Goal: Complete application form: Complete application form

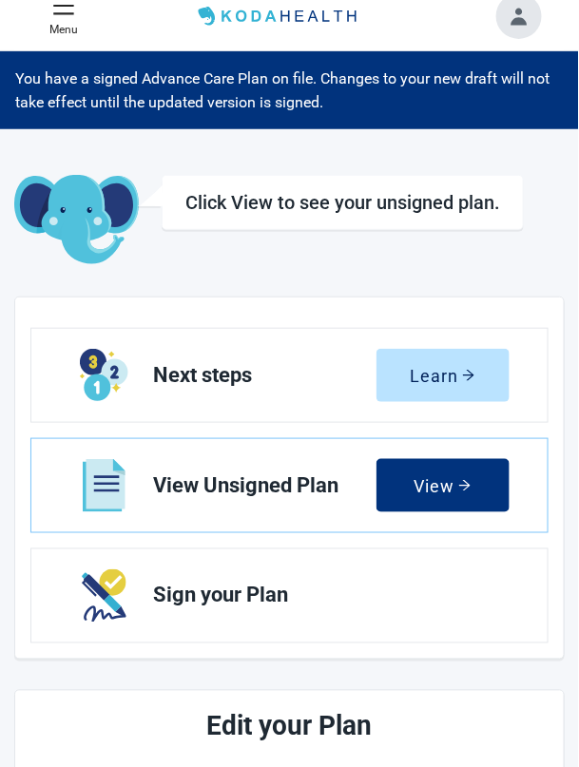
scroll to position [14, 0]
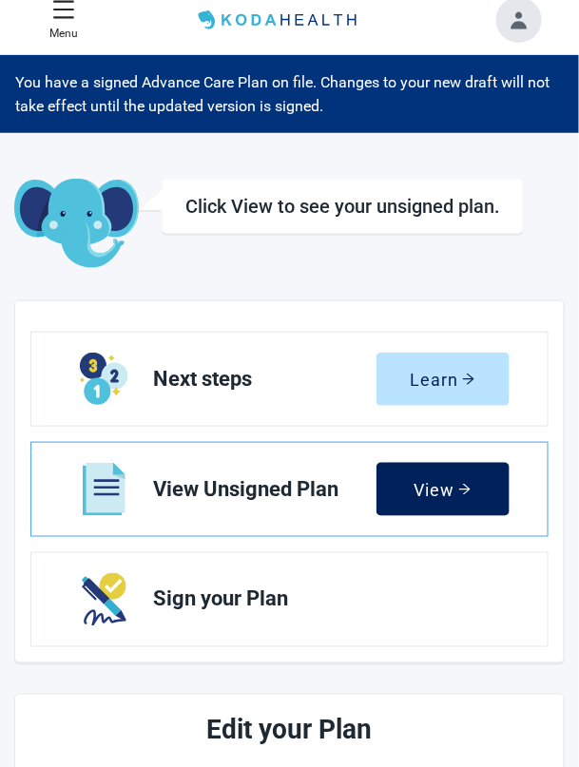
click at [450, 492] on div "View" at bounding box center [443, 489] width 58 height 19
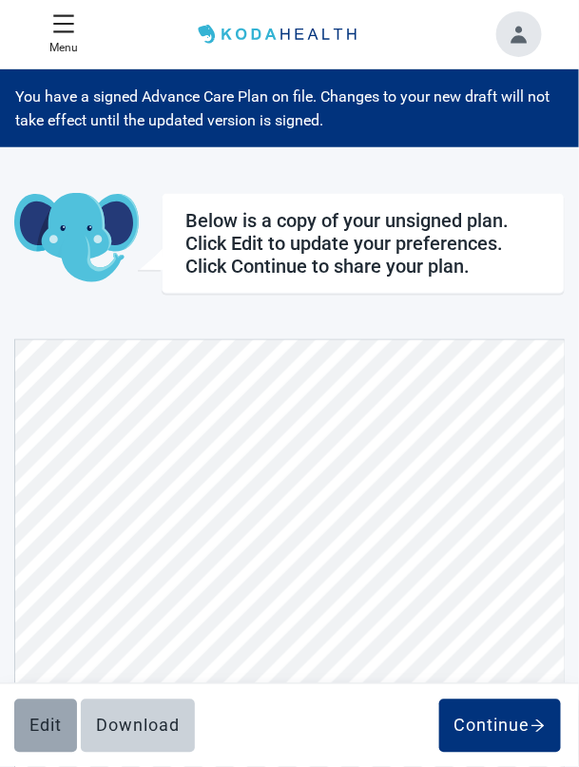
click at [38, 726] on div "Edit" at bounding box center [45, 726] width 32 height 19
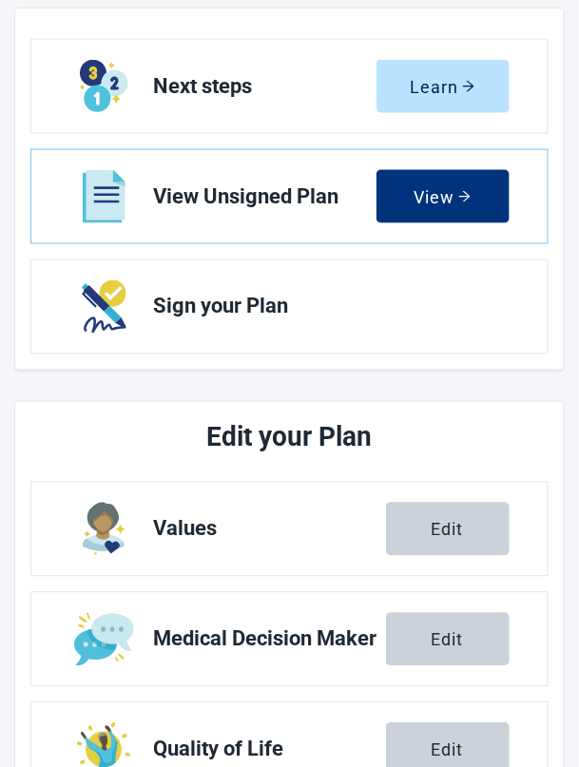
scroll to position [307, 0]
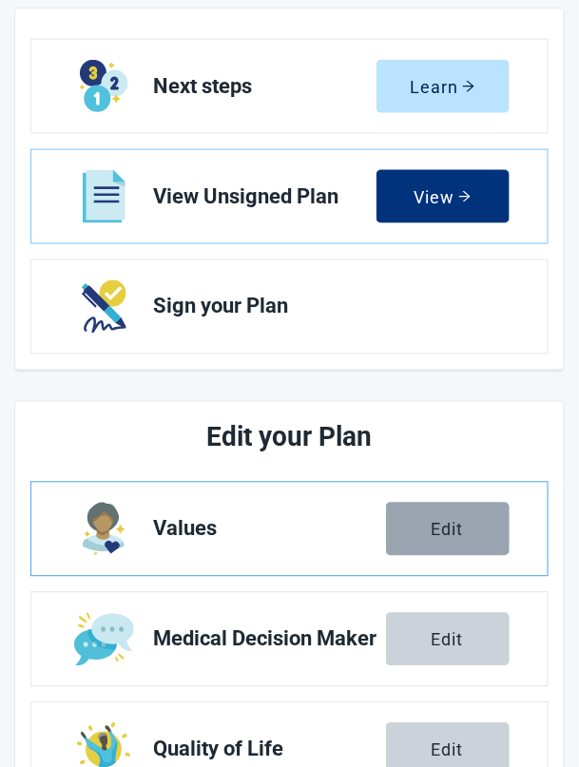
click at [452, 536] on div "Edit" at bounding box center [448, 529] width 32 height 19
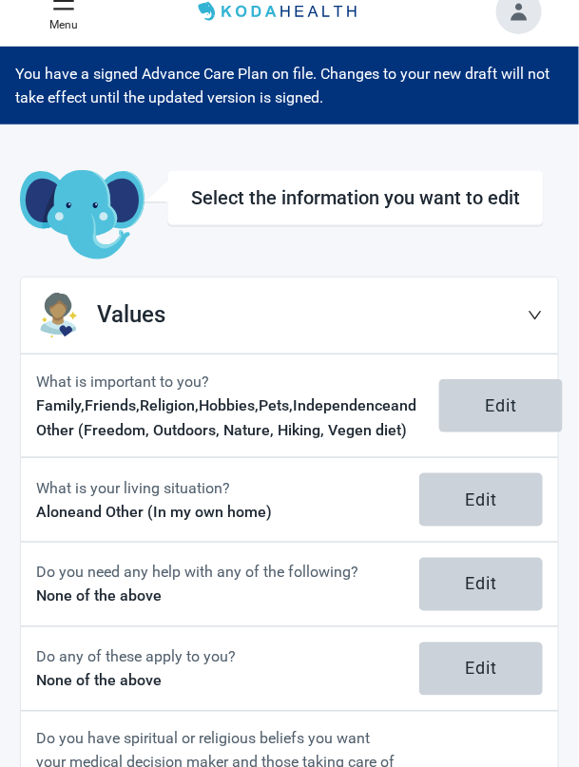
scroll to position [151, 0]
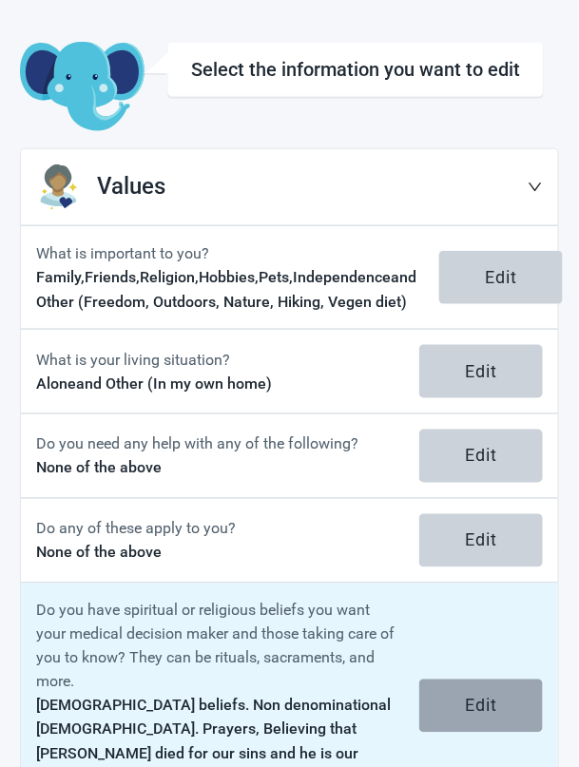
click at [488, 716] on div "Edit" at bounding box center [481, 706] width 32 height 19
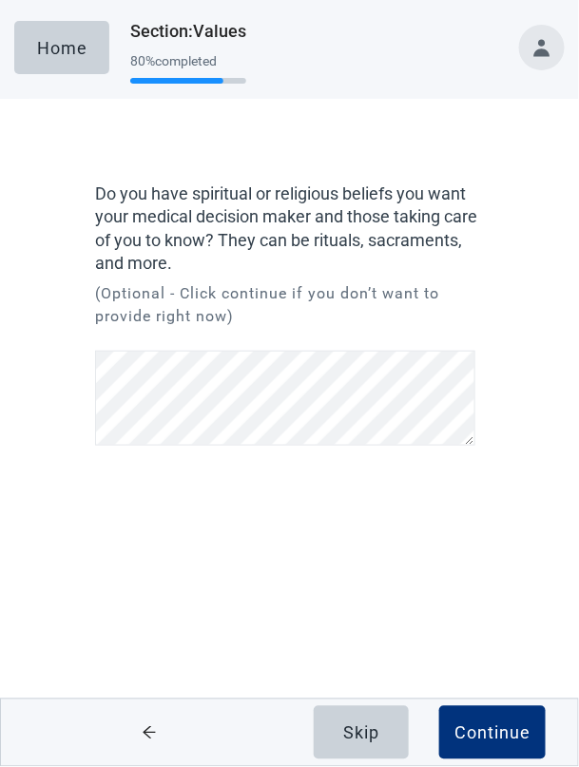
scroll to position [269, 0]
click at [512, 743] on div "Continue" at bounding box center [492, 733] width 76 height 19
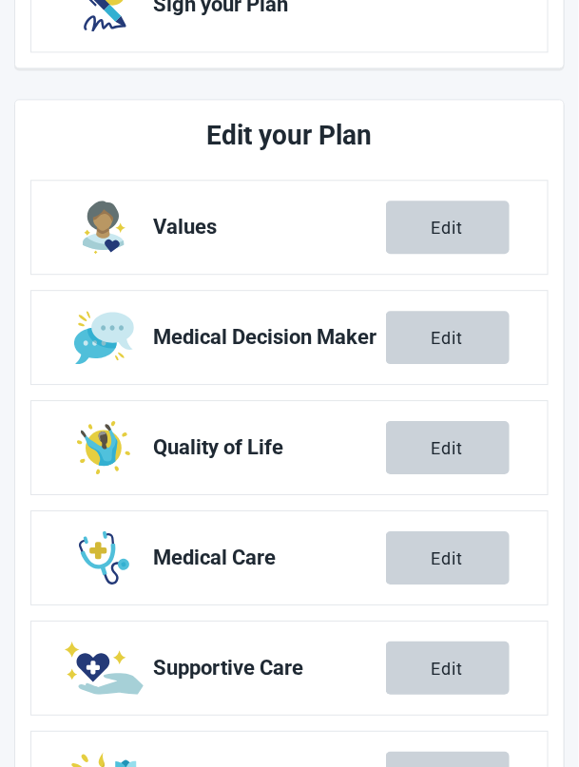
scroll to position [622, 0]
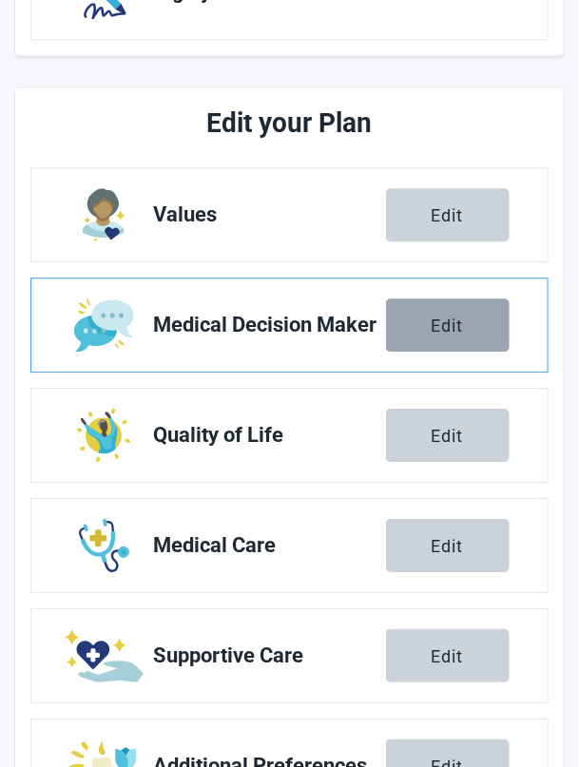
click at [463, 324] on div "Edit" at bounding box center [448, 325] width 32 height 19
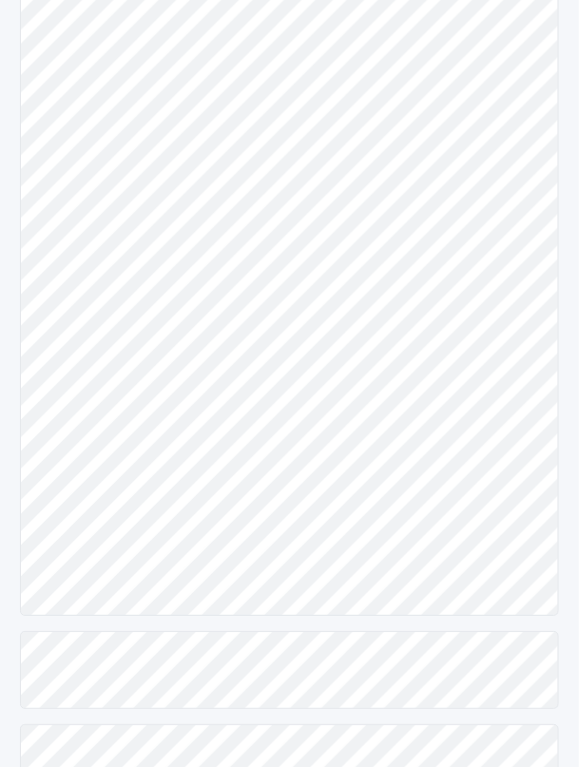
scroll to position [344, 0]
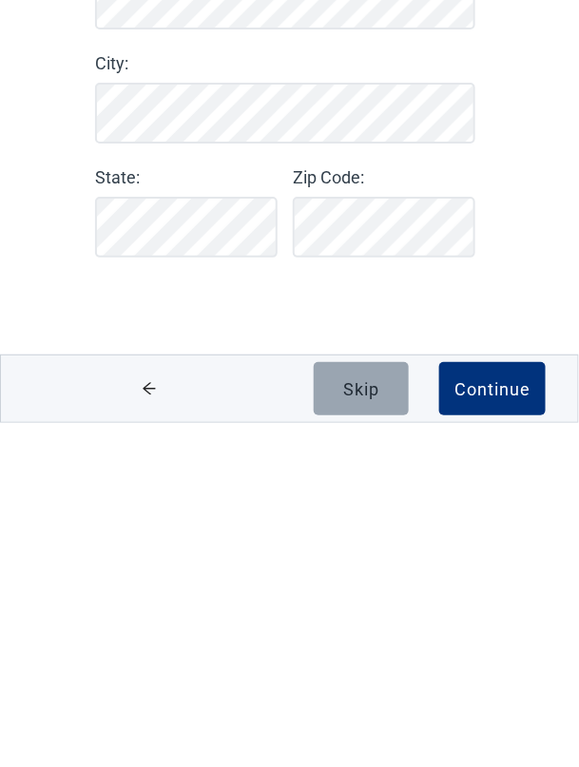
click at [378, 737] on div "Skip" at bounding box center [361, 733] width 36 height 19
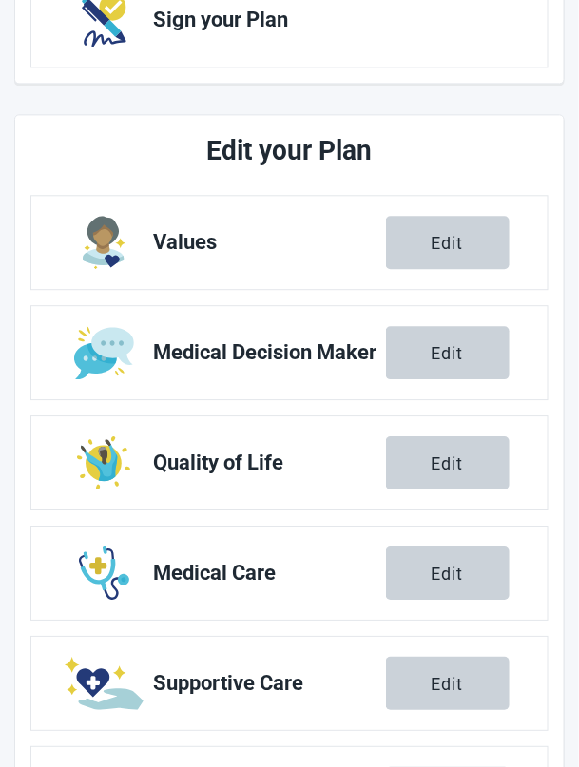
scroll to position [601, 0]
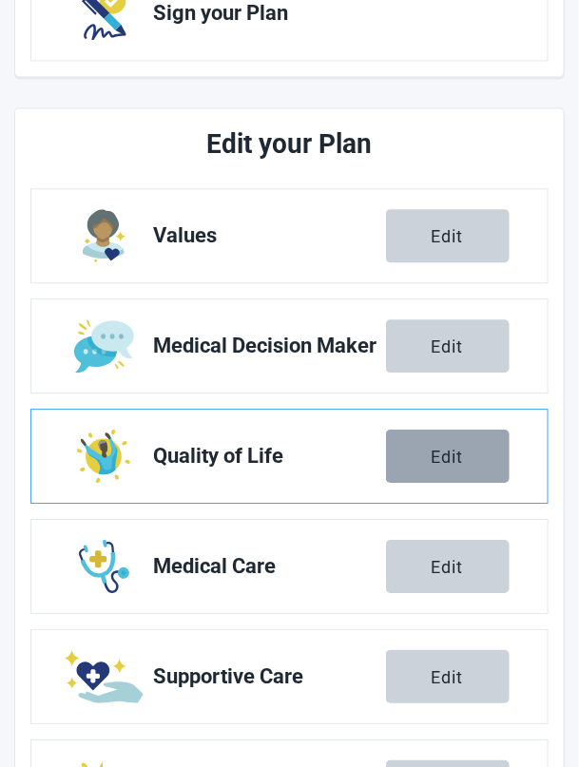
click at [469, 466] on button "Edit" at bounding box center [448, 456] width 124 height 53
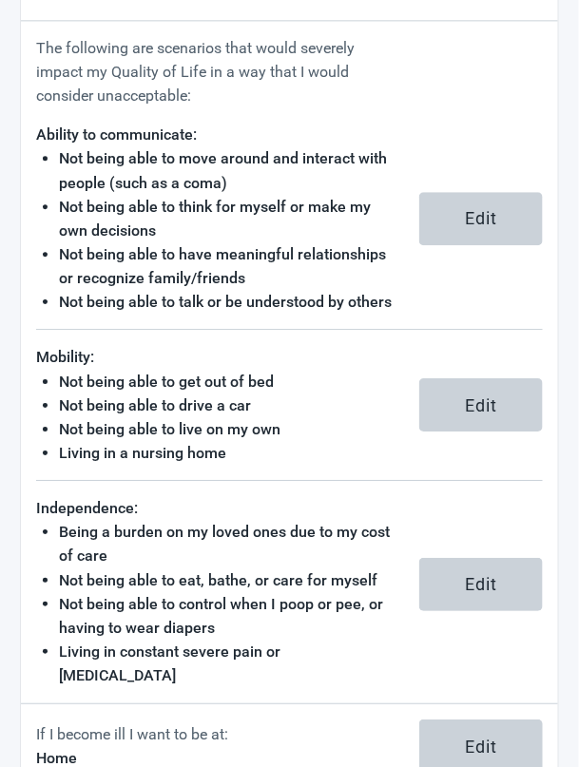
scroll to position [848, 0]
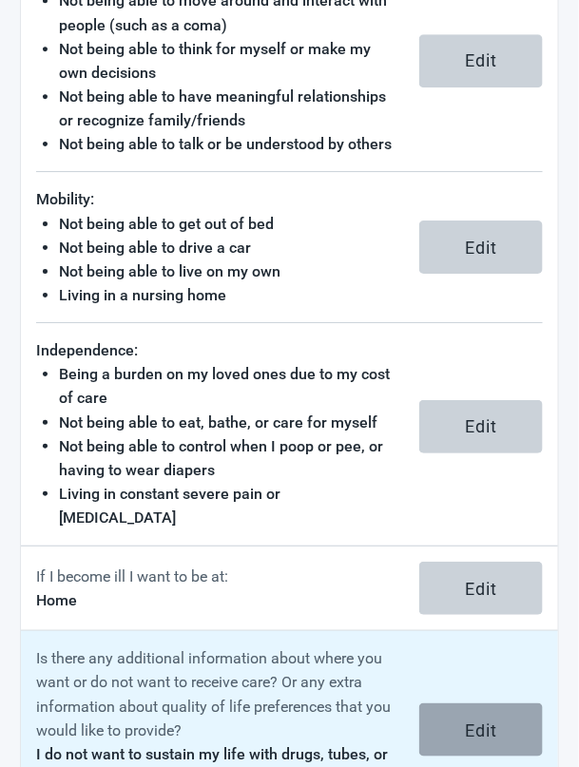
click at [491, 724] on div "Edit" at bounding box center [481, 730] width 32 height 19
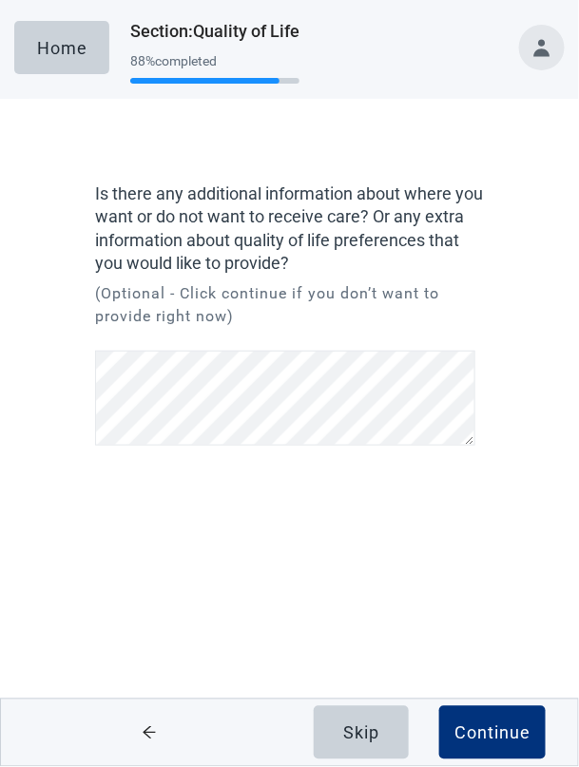
scroll to position [134, 0]
click at [503, 743] on div "Continue" at bounding box center [492, 733] width 76 height 19
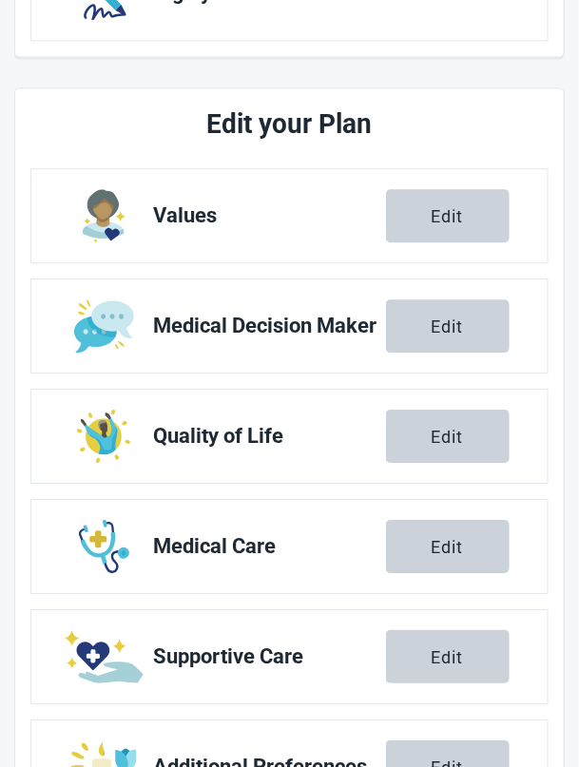
scroll to position [622, 0]
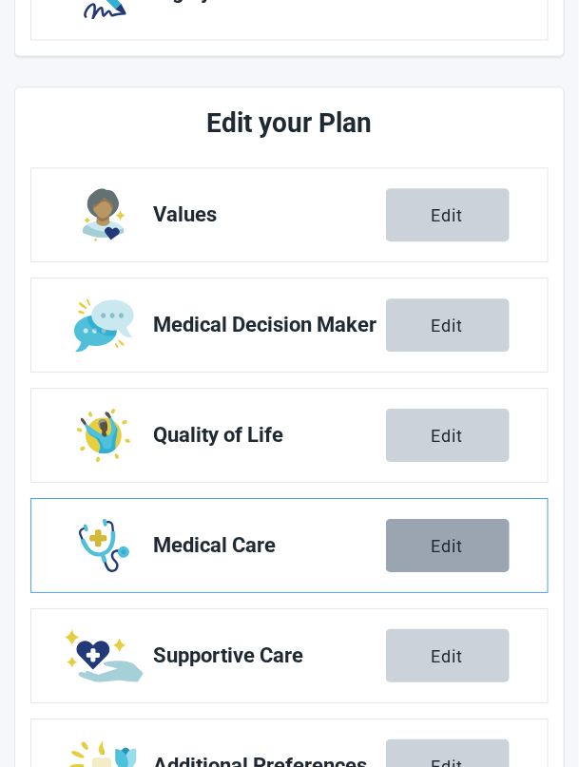
click at [457, 546] on div "Edit" at bounding box center [448, 545] width 32 height 19
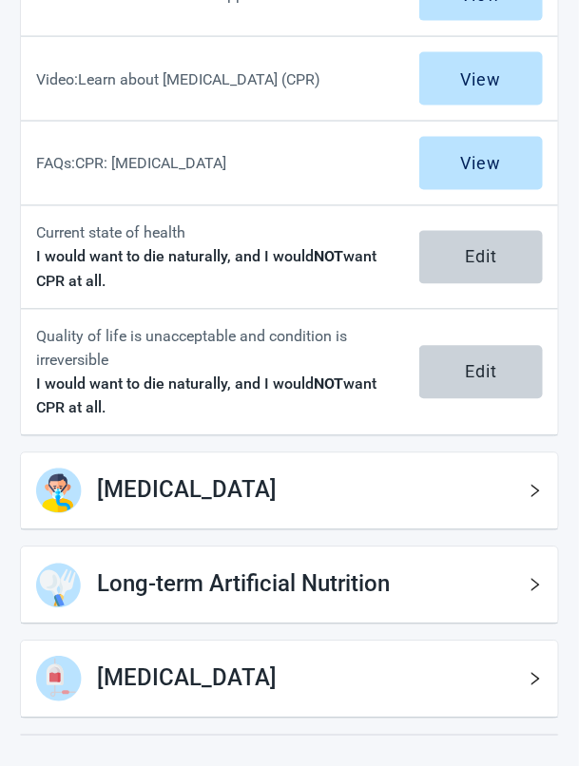
scroll to position [406, 0]
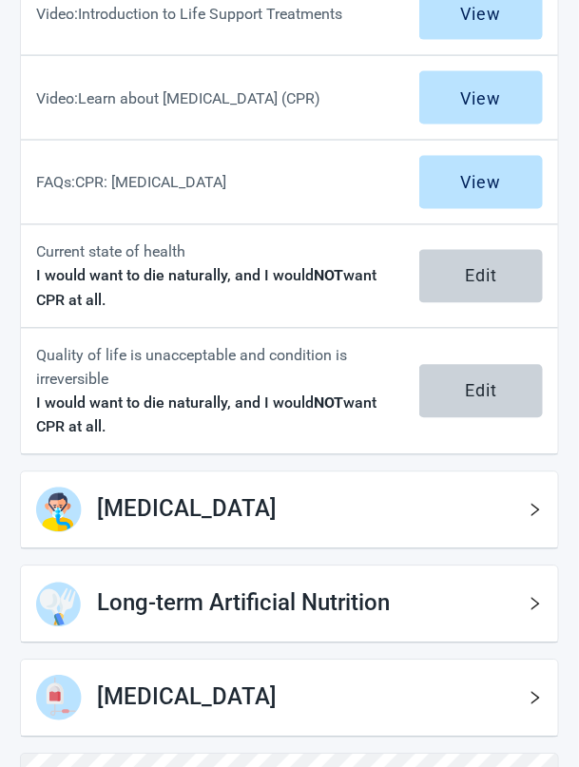
click at [549, 511] on div "[MEDICAL_DATA]" at bounding box center [289, 511] width 537 height 77
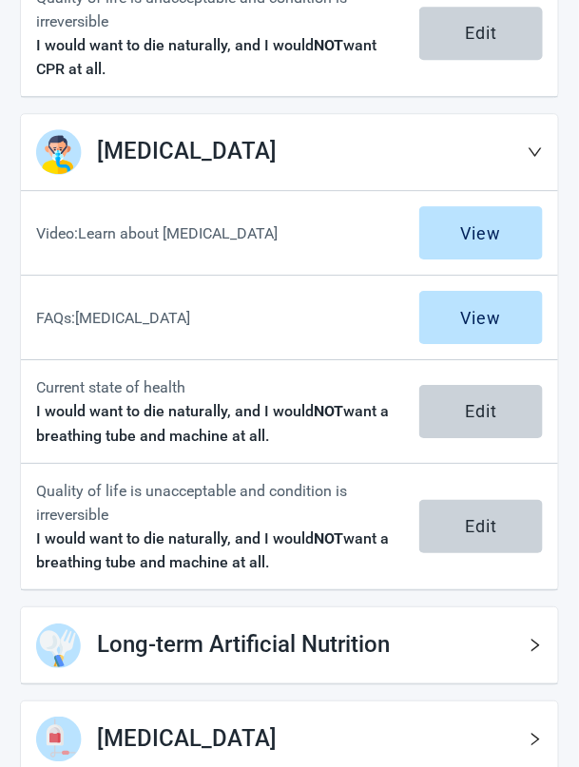
scroll to position [773, 0]
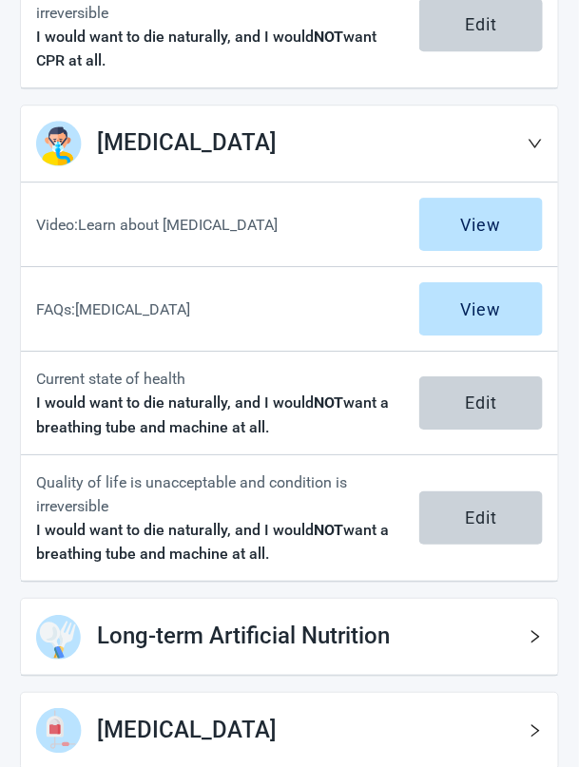
click at [541, 634] on icon "right" at bounding box center [535, 636] width 15 height 15
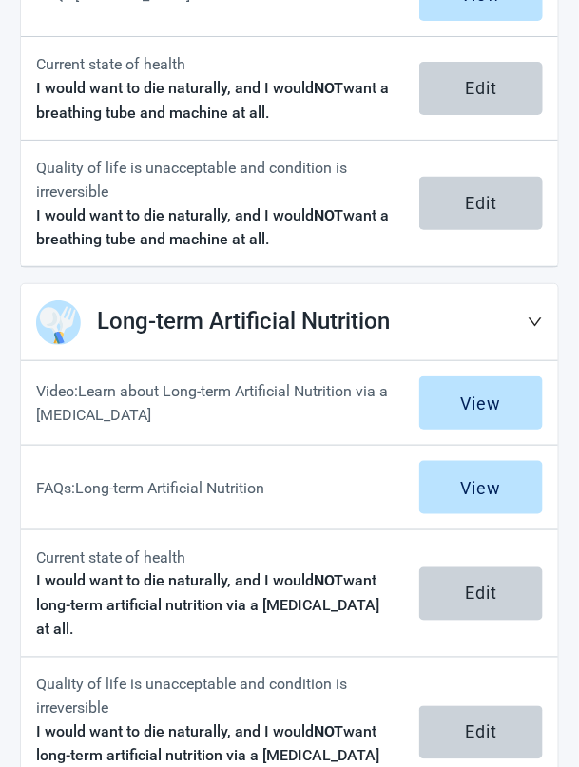
scroll to position [1093, 0]
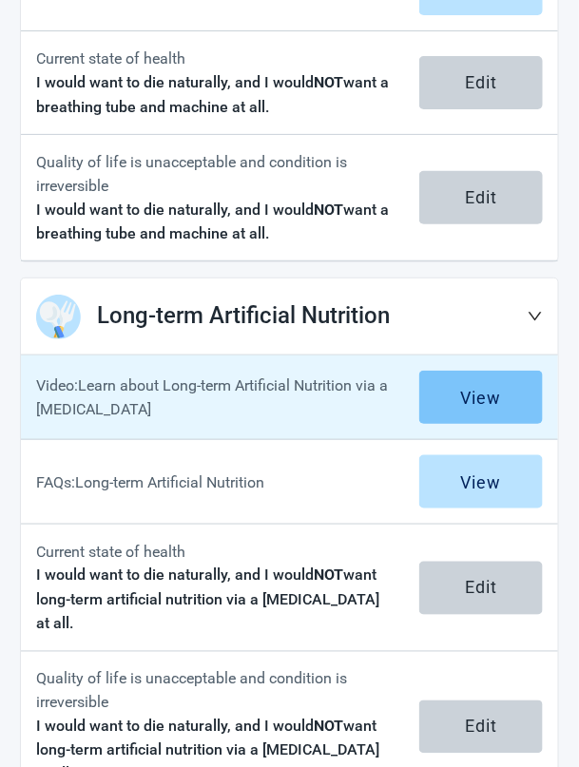
click at [492, 390] on div "View" at bounding box center [480, 397] width 41 height 19
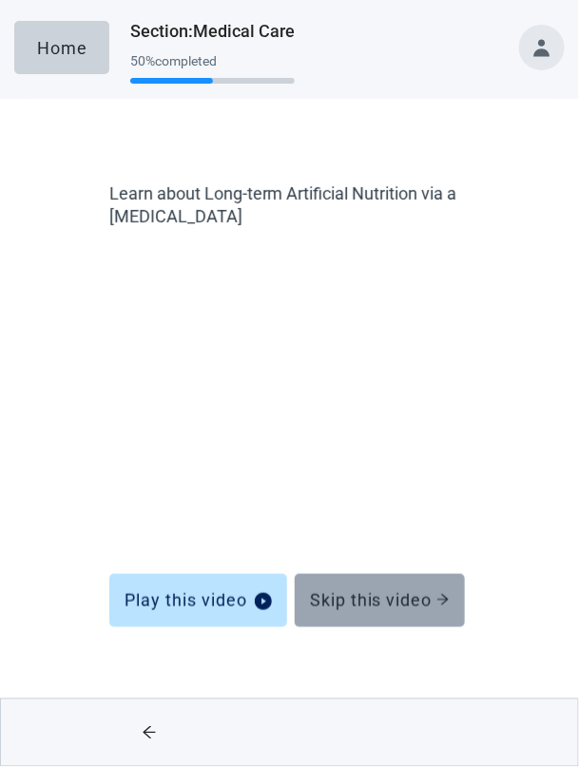
click at [387, 591] on div "Skip this video" at bounding box center [380, 600] width 140 height 19
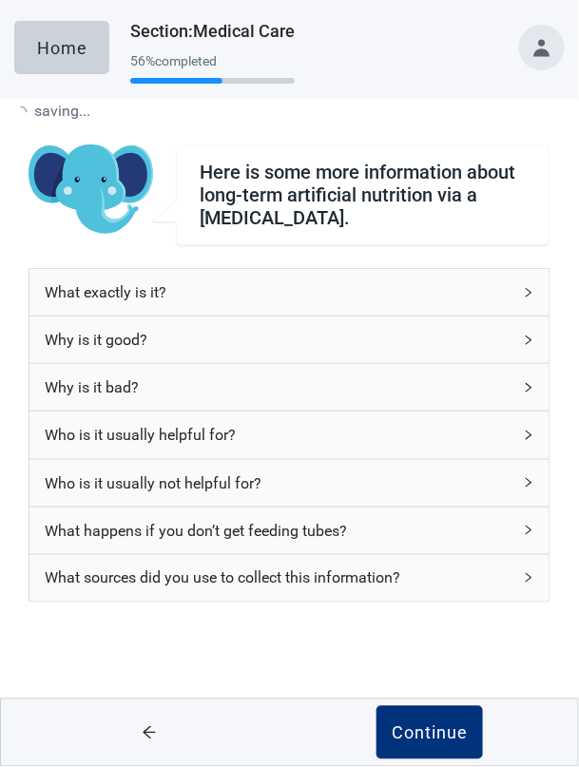
click at [390, 588] on div "What sources did you use to collect this information?" at bounding box center [278, 579] width 466 height 24
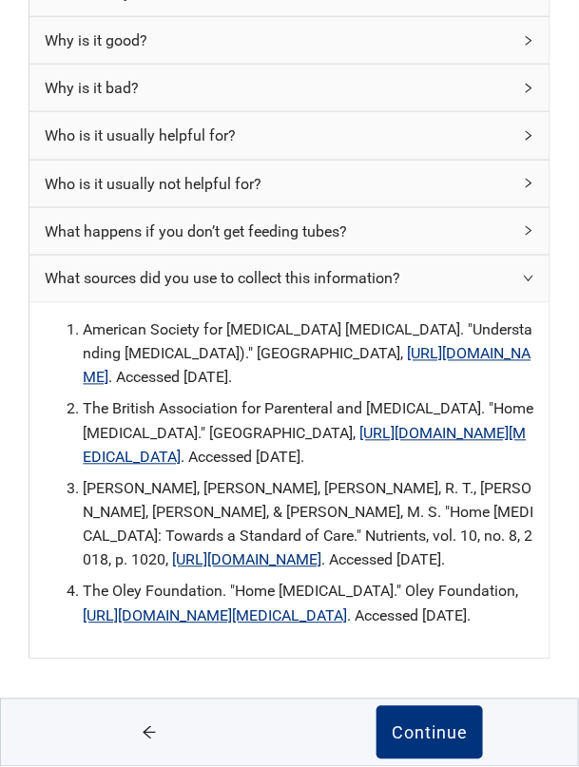
scroll to position [301, 0]
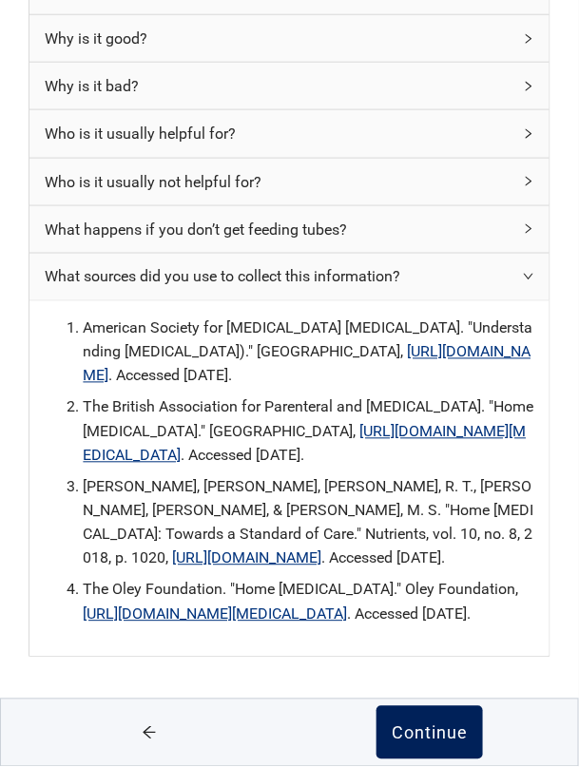
click at [444, 743] on div "Continue" at bounding box center [430, 733] width 76 height 19
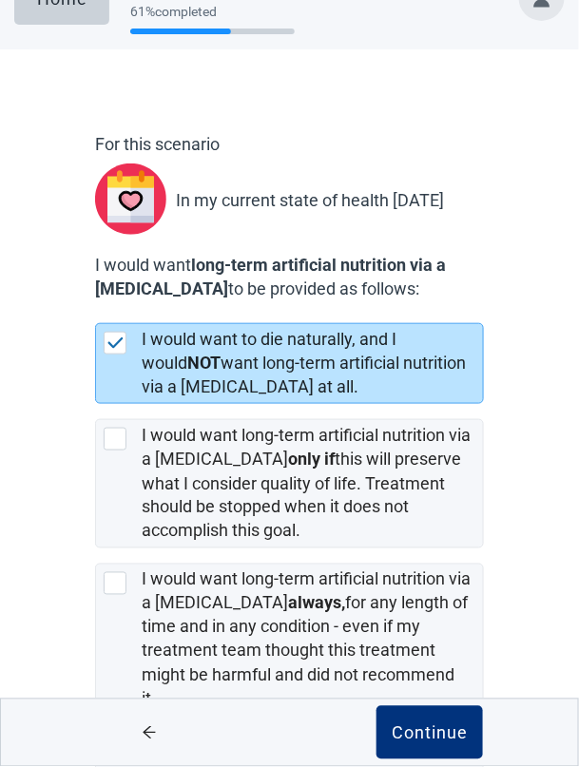
scroll to position [67, 0]
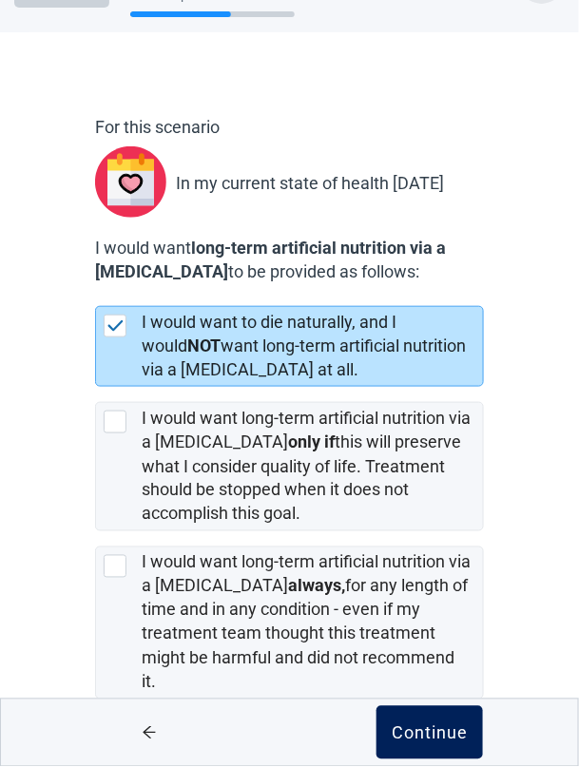
click at [450, 743] on div "Continue" at bounding box center [430, 733] width 76 height 19
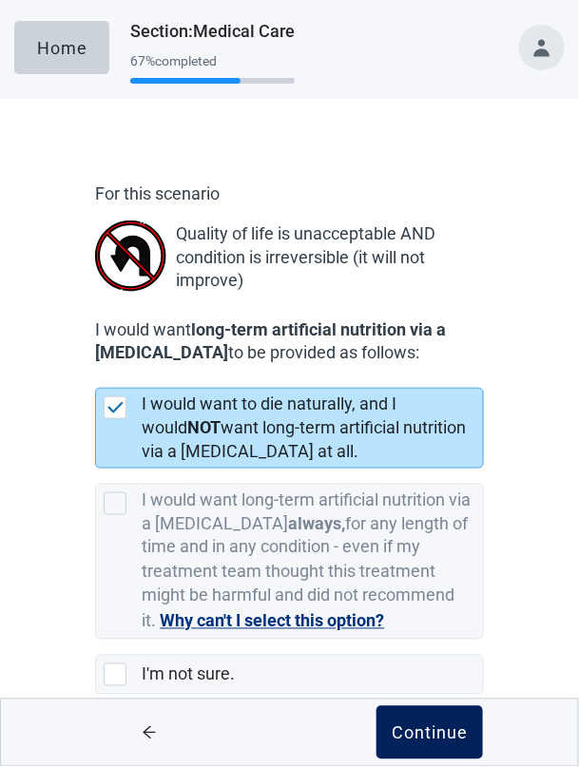
click at [452, 743] on div "Continue" at bounding box center [430, 733] width 76 height 19
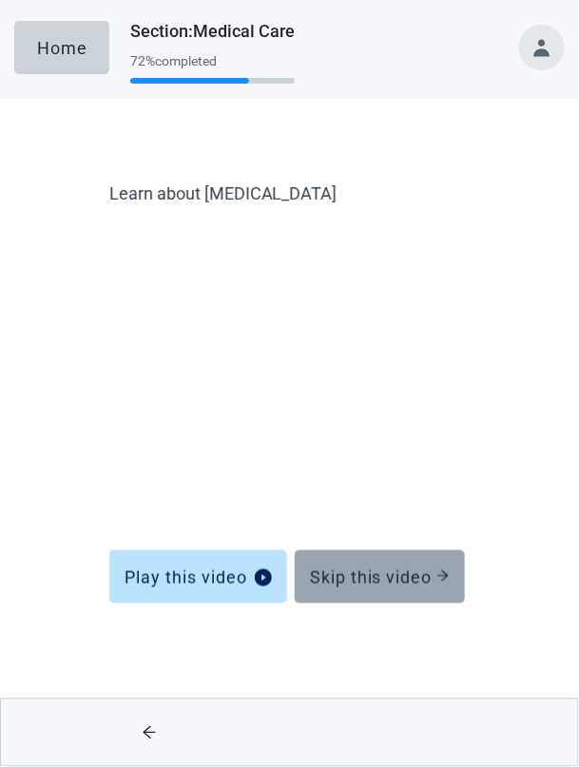
click at [408, 586] on div "Skip this video" at bounding box center [380, 577] width 140 height 19
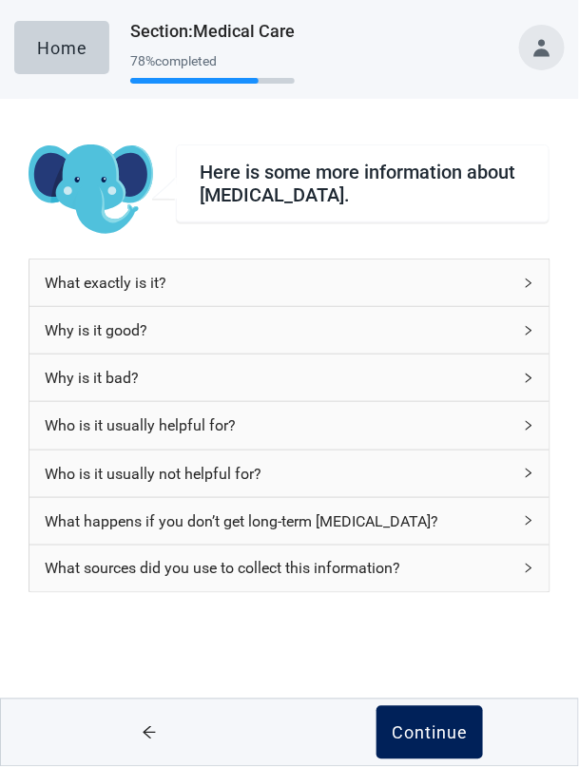
click at [446, 743] on div "Continue" at bounding box center [430, 733] width 76 height 19
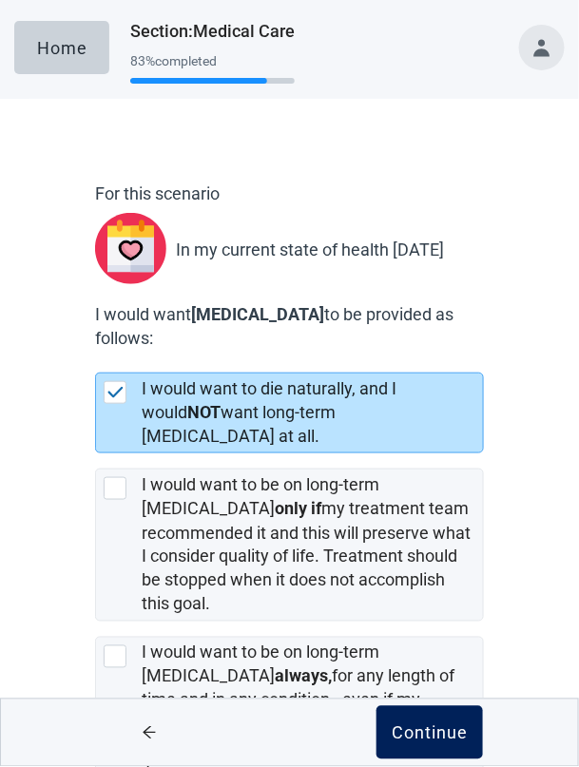
click at [451, 743] on div "Continue" at bounding box center [430, 733] width 76 height 19
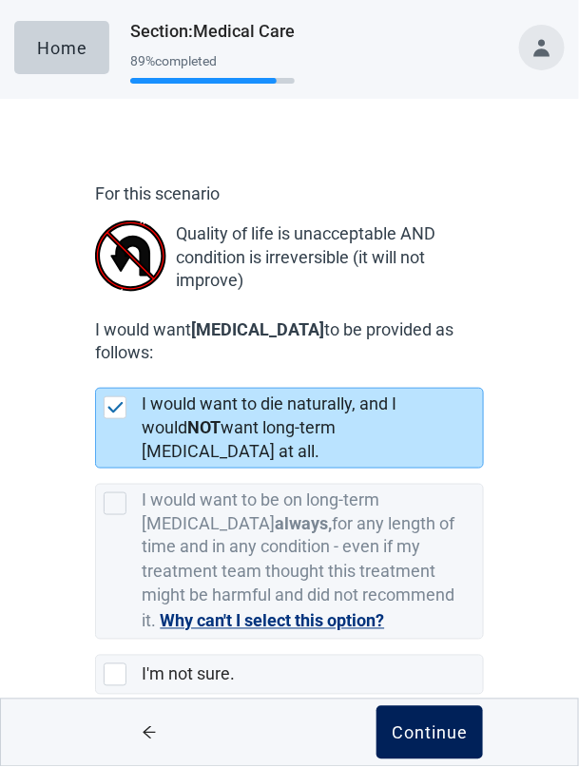
click at [450, 743] on div "Continue" at bounding box center [430, 733] width 76 height 19
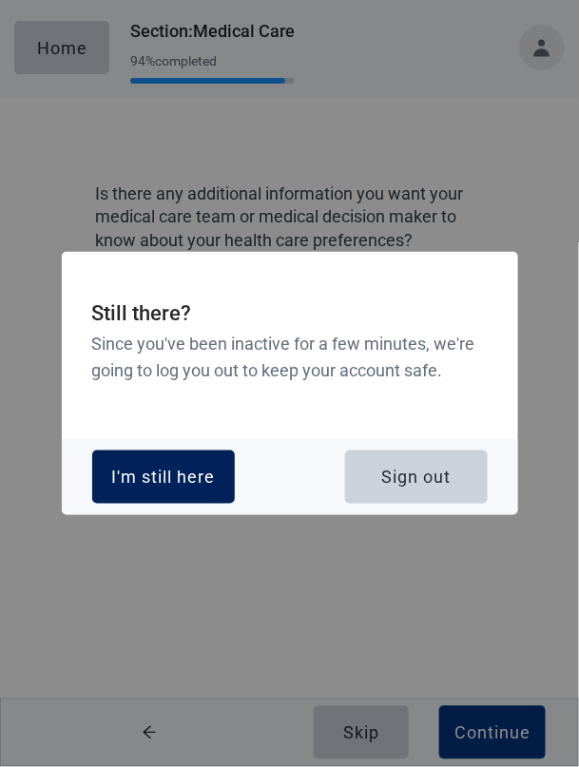
click at [183, 487] on div "I'm still here" at bounding box center [163, 477] width 104 height 19
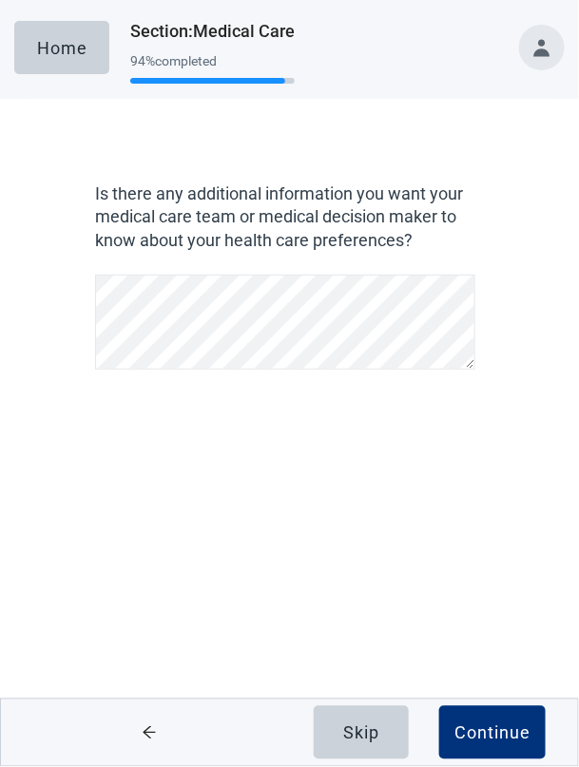
scroll to position [530, 0]
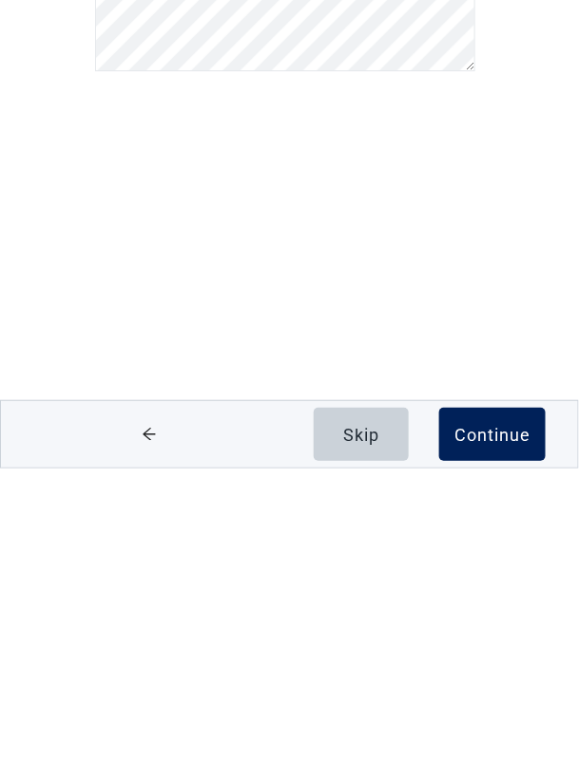
click at [521, 735] on div "Continue" at bounding box center [492, 733] width 76 height 19
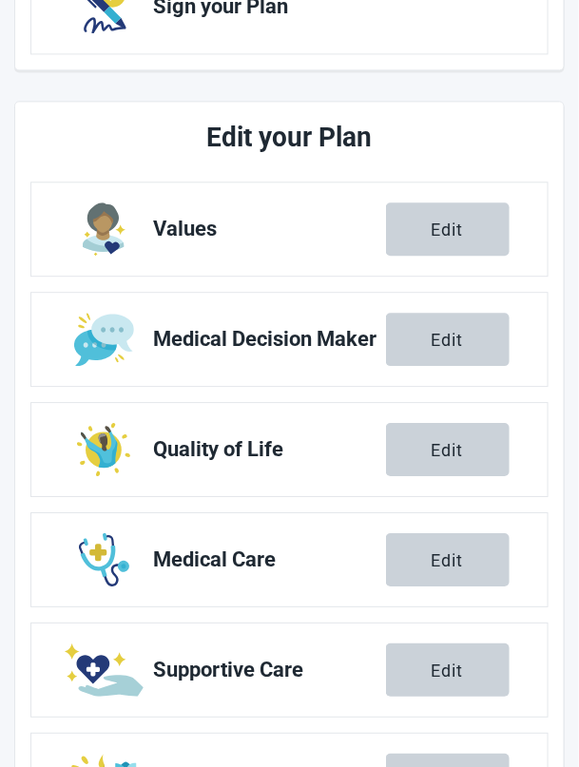
scroll to position [622, 0]
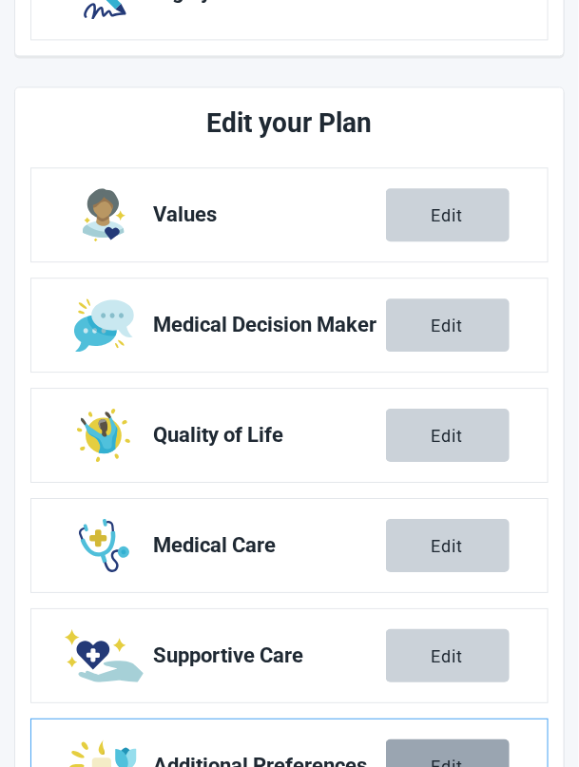
click at [466, 766] on button "Edit" at bounding box center [448, 766] width 124 height 53
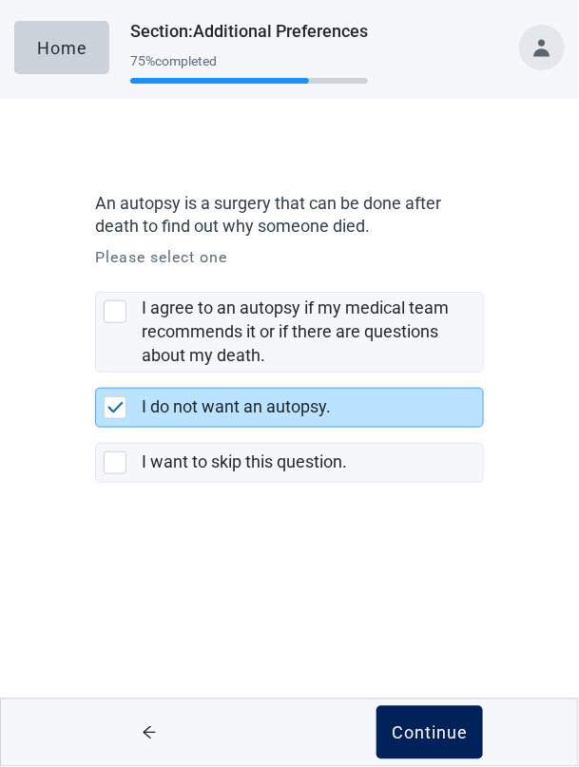
click at [445, 743] on div "Continue" at bounding box center [430, 733] width 76 height 19
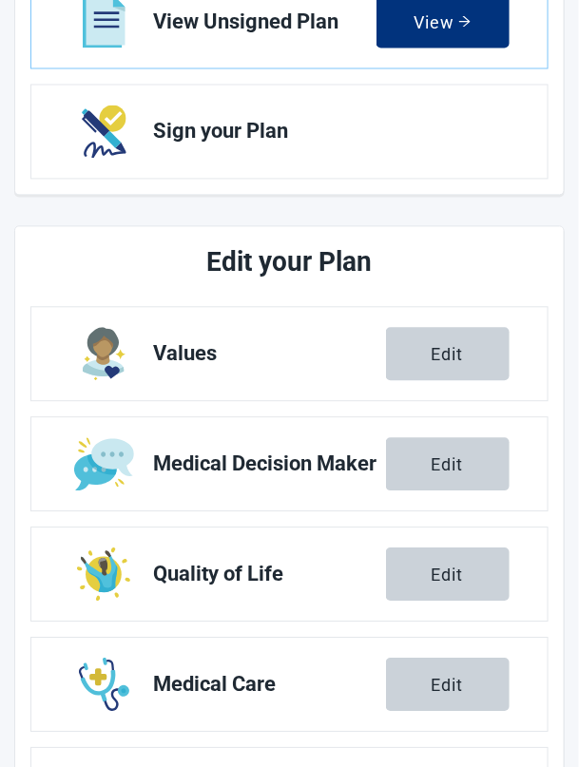
scroll to position [622, 0]
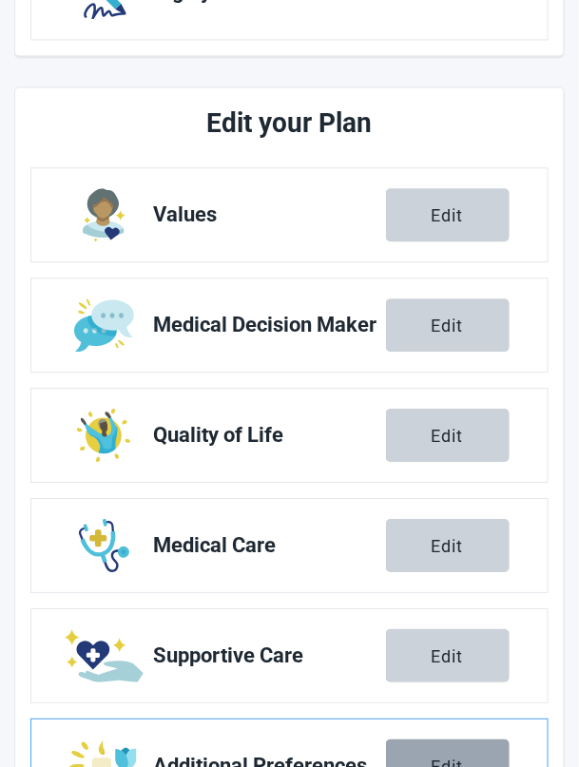
click at [461, 766] on div "Edit" at bounding box center [448, 766] width 32 height 19
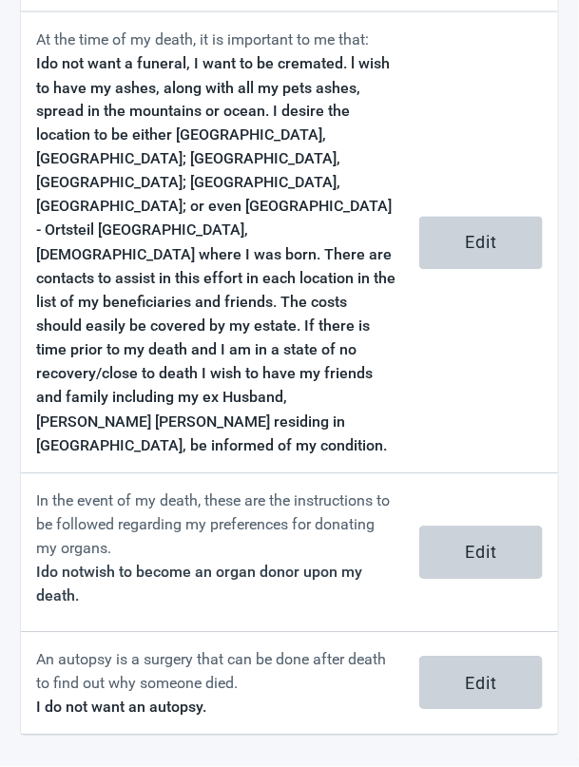
scroll to position [261, 0]
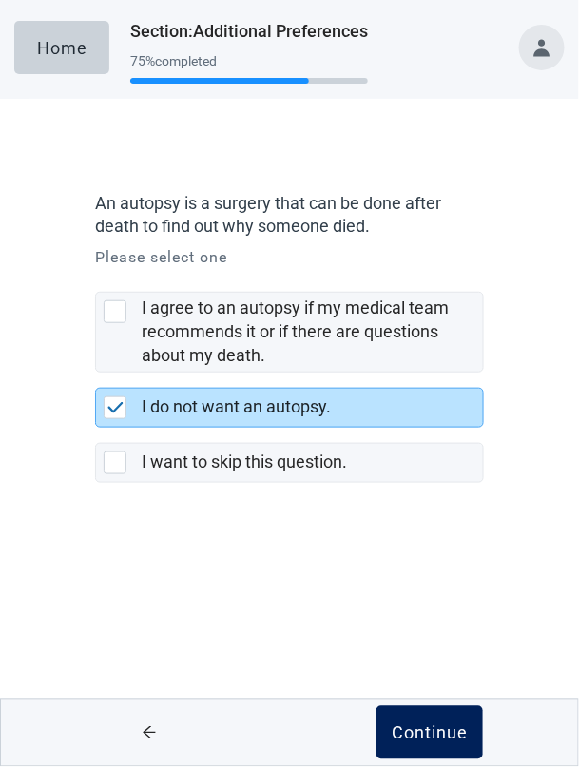
click at [439, 743] on div "Continue" at bounding box center [430, 733] width 76 height 19
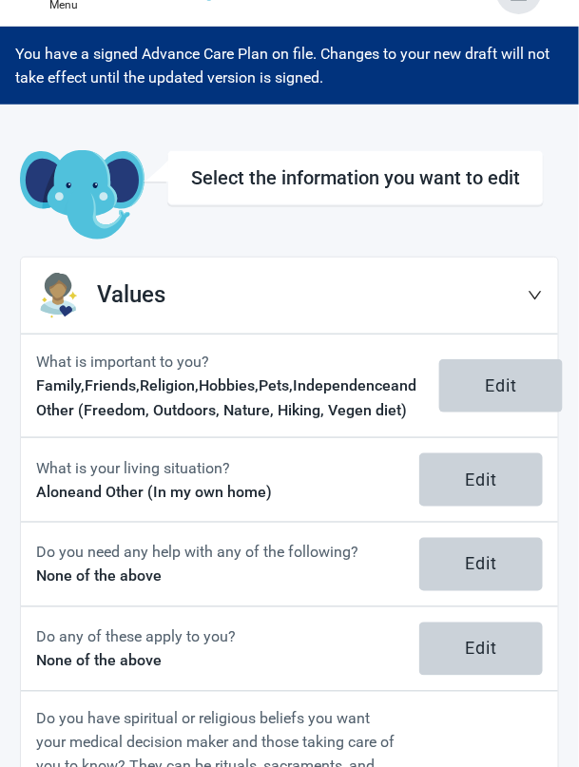
scroll to position [151, 0]
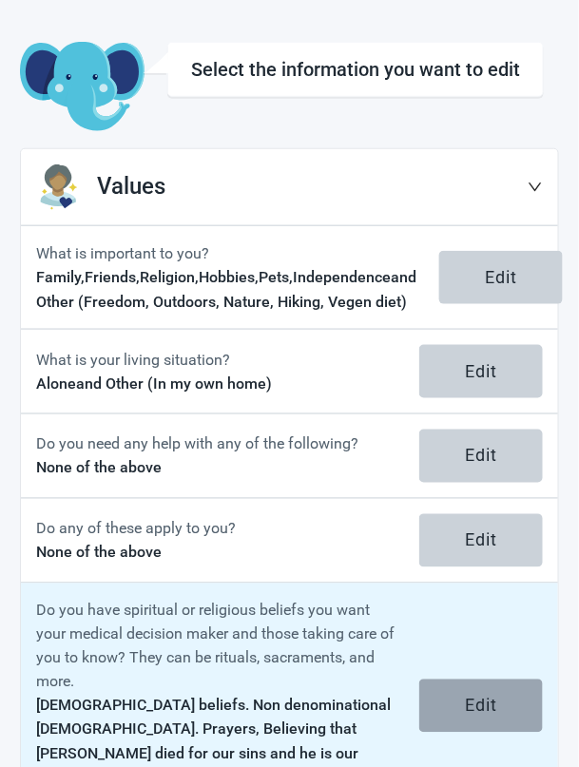
click at [506, 722] on button "Edit" at bounding box center [481, 706] width 124 height 53
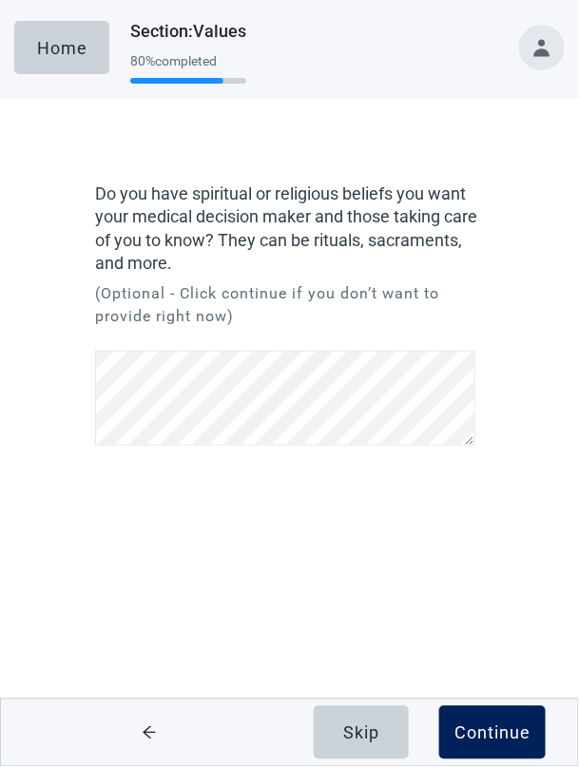
click at [505, 760] on button "Continue" at bounding box center [492, 732] width 106 height 53
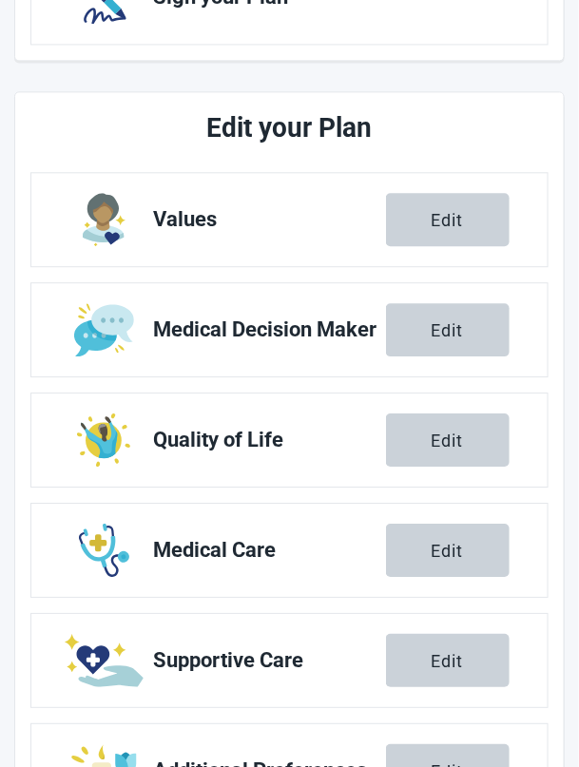
scroll to position [622, 0]
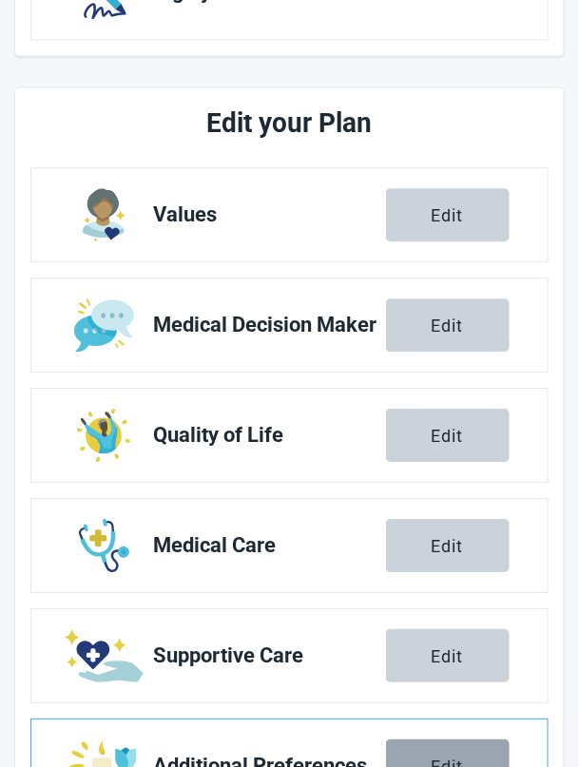
click at [460, 759] on div "Edit" at bounding box center [448, 766] width 32 height 19
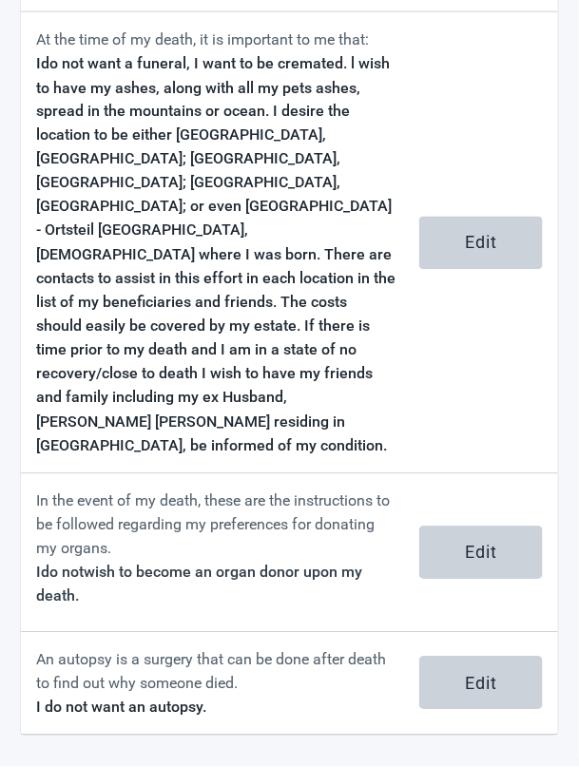
scroll to position [261, 0]
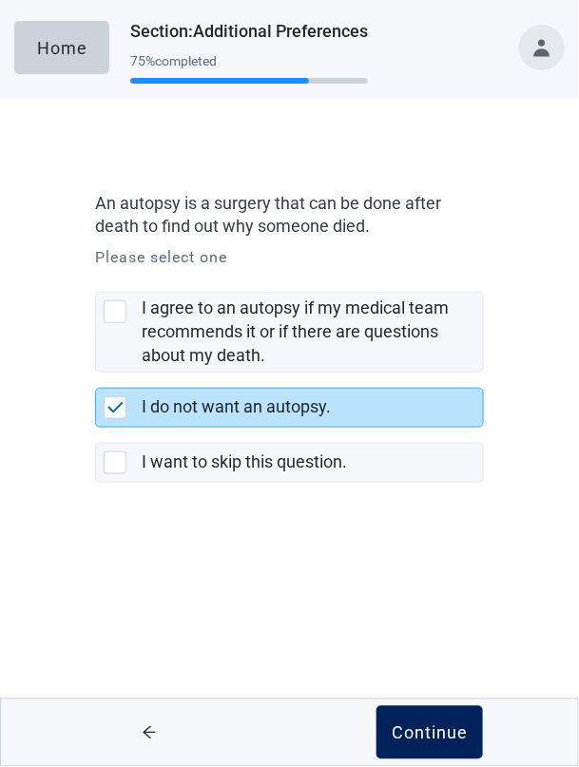
click at [441, 743] on div "Continue" at bounding box center [430, 733] width 76 height 19
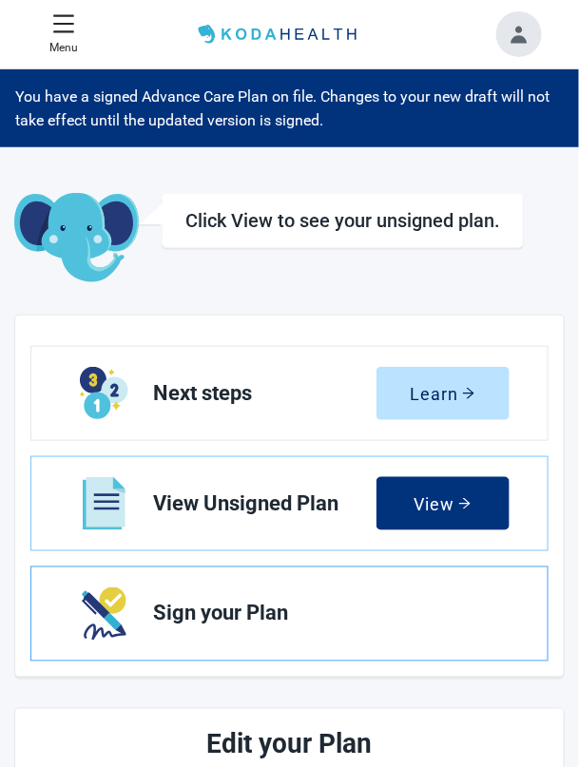
click at [240, 618] on span "Sign your Plan" at bounding box center [331, 614] width 357 height 23
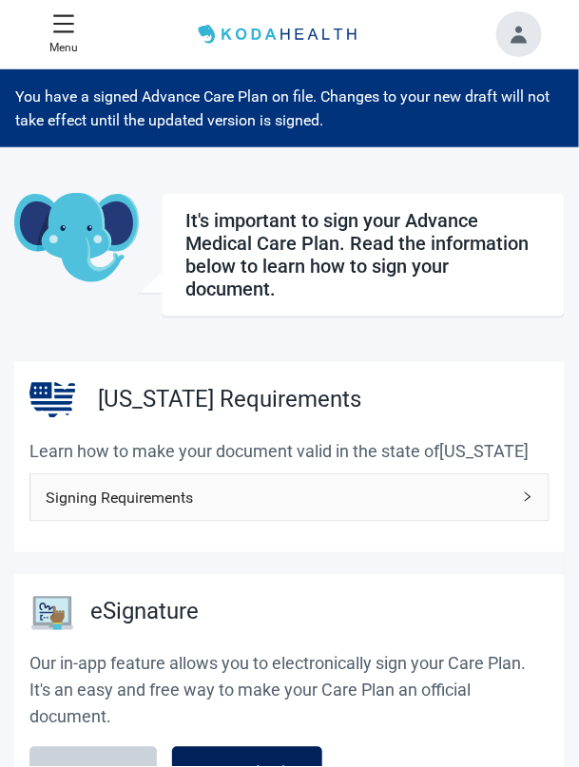
click at [270, 766] on div "Start eSigning" at bounding box center [247, 773] width 120 height 19
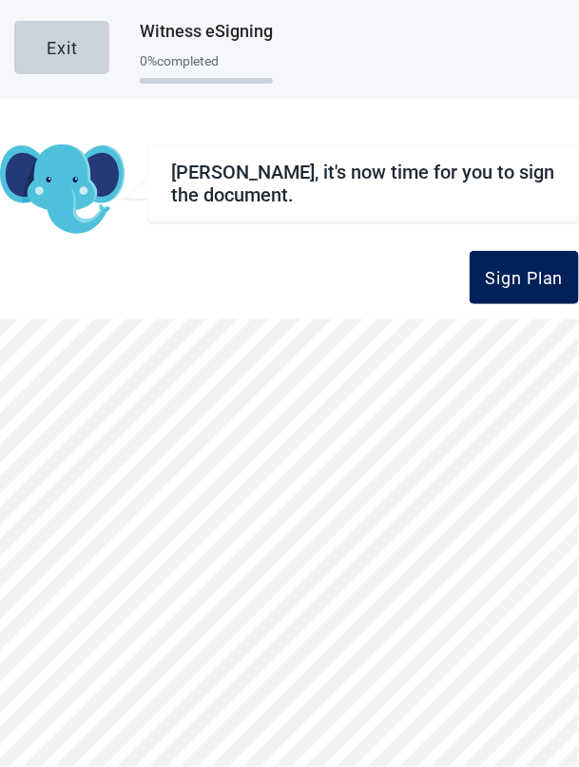
click at [537, 279] on div "Sign Plan" at bounding box center [524, 277] width 79 height 19
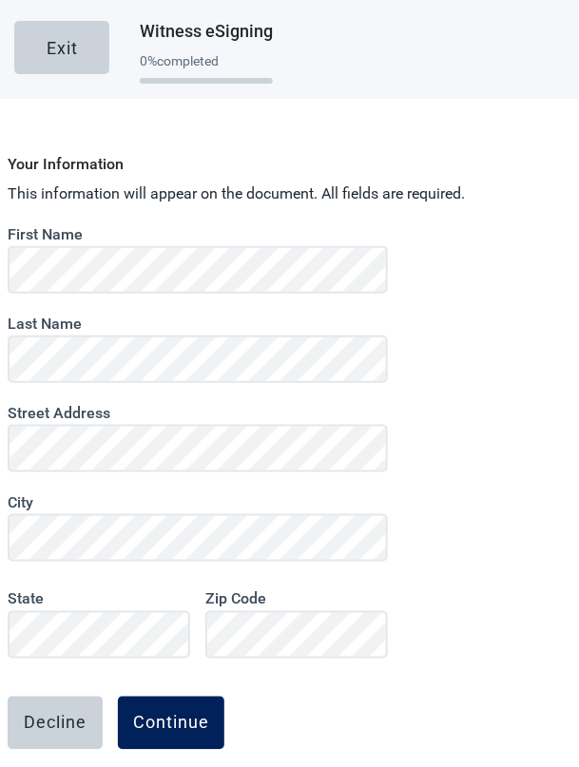
click at [183, 715] on div "Continue" at bounding box center [171, 723] width 76 height 19
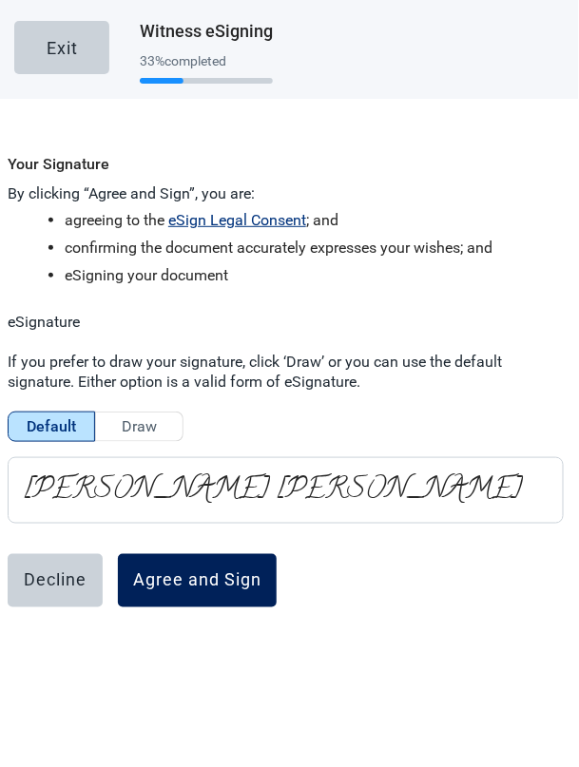
click at [222, 586] on div "Agree and Sign" at bounding box center [197, 580] width 128 height 19
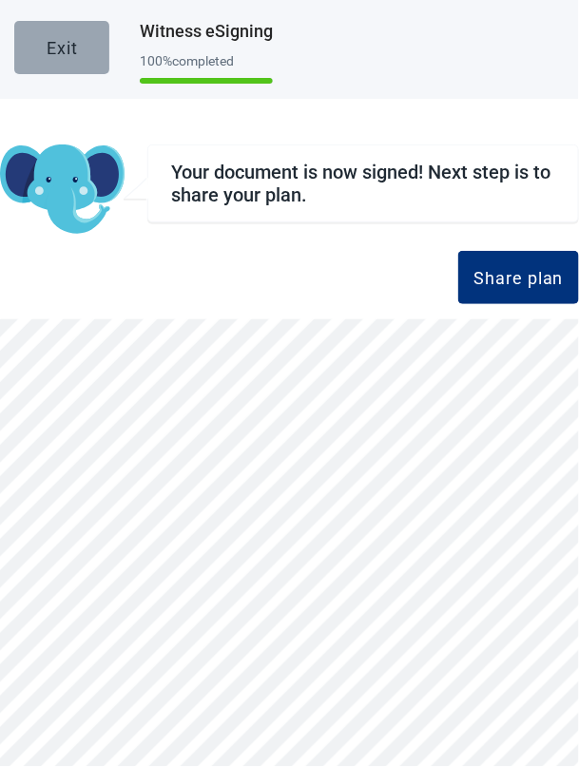
click at [61, 41] on div "Exit" at bounding box center [62, 47] width 31 height 19
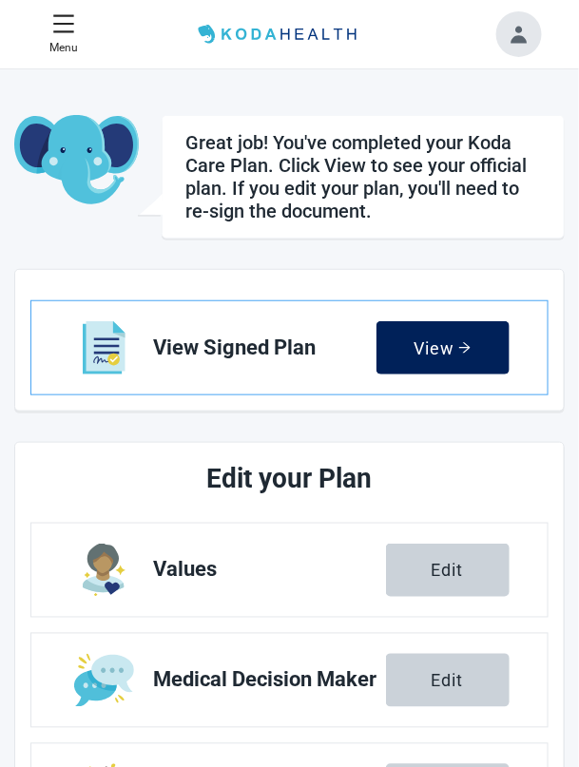
click at [457, 361] on button "View" at bounding box center [443, 347] width 133 height 53
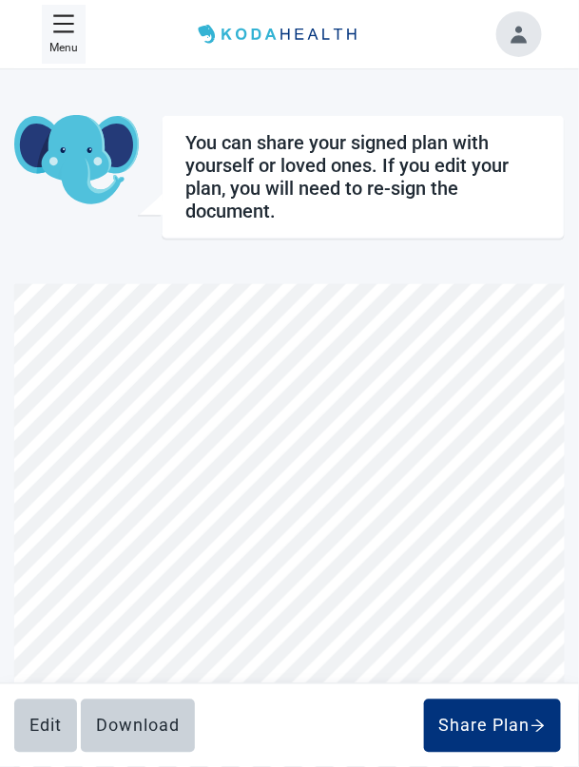
click at [70, 29] on icon "menu" at bounding box center [63, 23] width 20 height 18
